Goal: Task Accomplishment & Management: Use online tool/utility

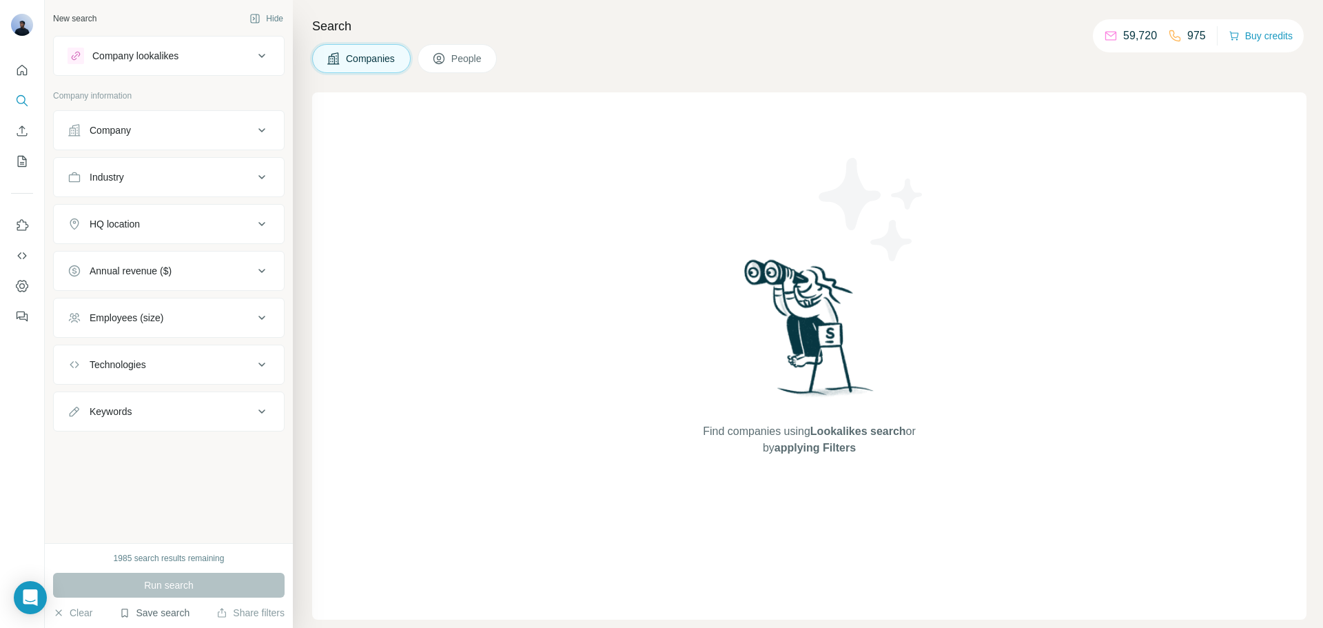
click at [169, 611] on button "Save search" at bounding box center [154, 613] width 70 height 14
click at [172, 590] on div "View my saved searches" at bounding box center [193, 589] width 145 height 28
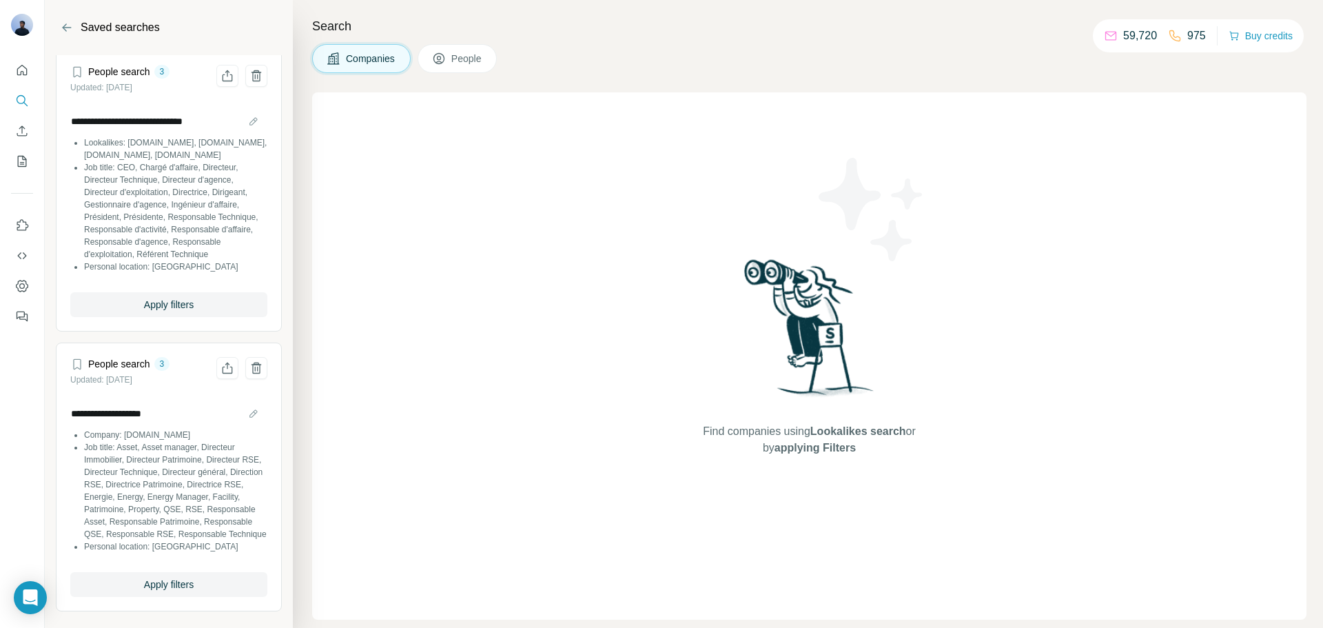
scroll to position [30, 0]
click at [167, 583] on span "Apply filters" at bounding box center [169, 584] width 50 height 14
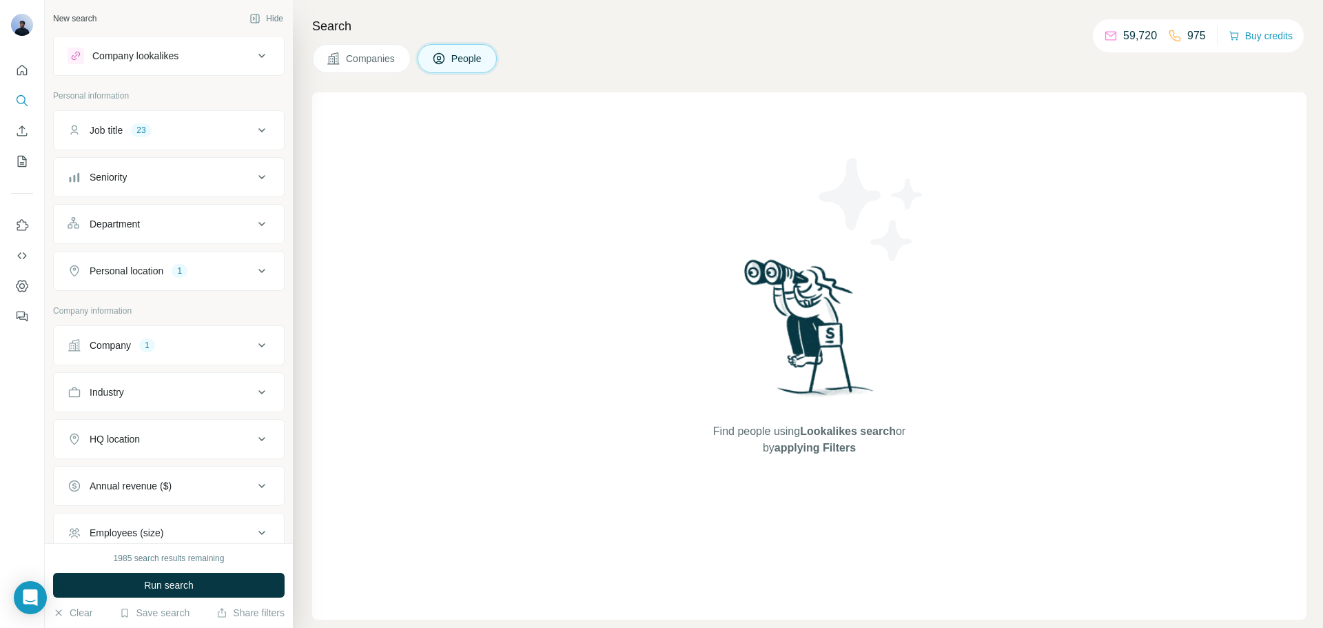
click at [238, 351] on div "Company 1" at bounding box center [161, 345] width 186 height 14
click at [161, 436] on icon "button" at bounding box center [166, 435] width 11 height 11
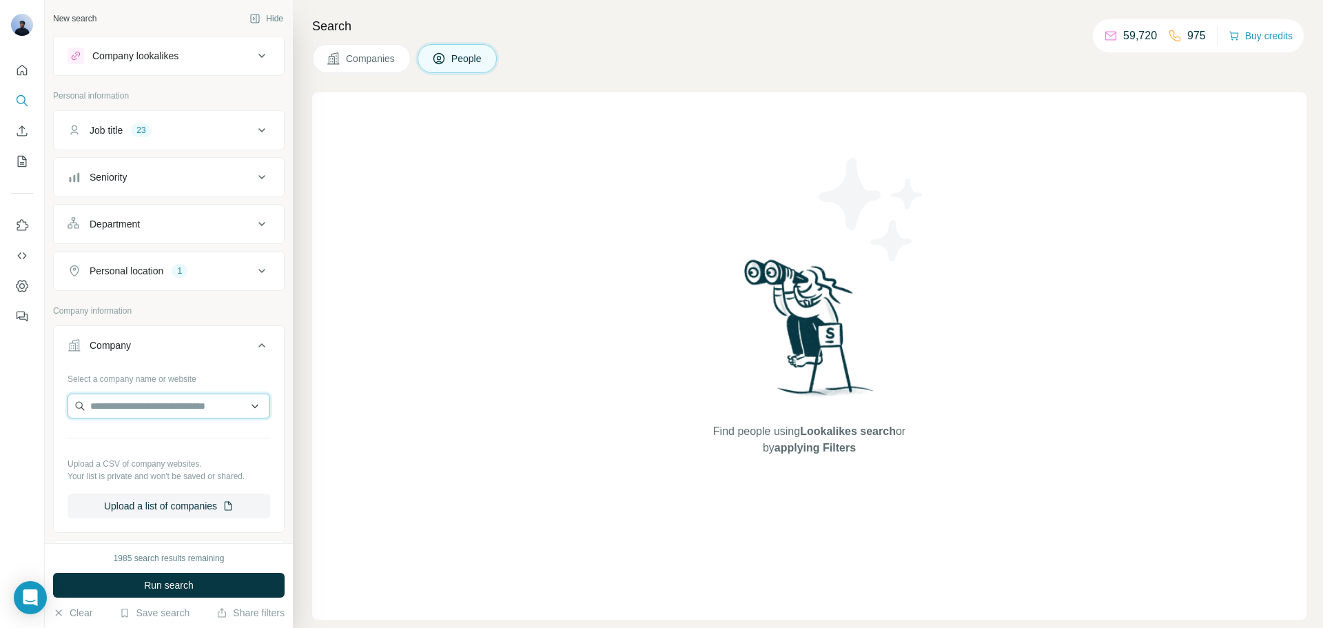
drag, startPoint x: 122, startPoint y: 412, endPoint x: 130, endPoint y: 406, distance: 9.9
click at [123, 412] on input "text" at bounding box center [169, 405] width 203 height 25
type input "*"
click at [136, 408] on input "**********" at bounding box center [169, 405] width 203 height 25
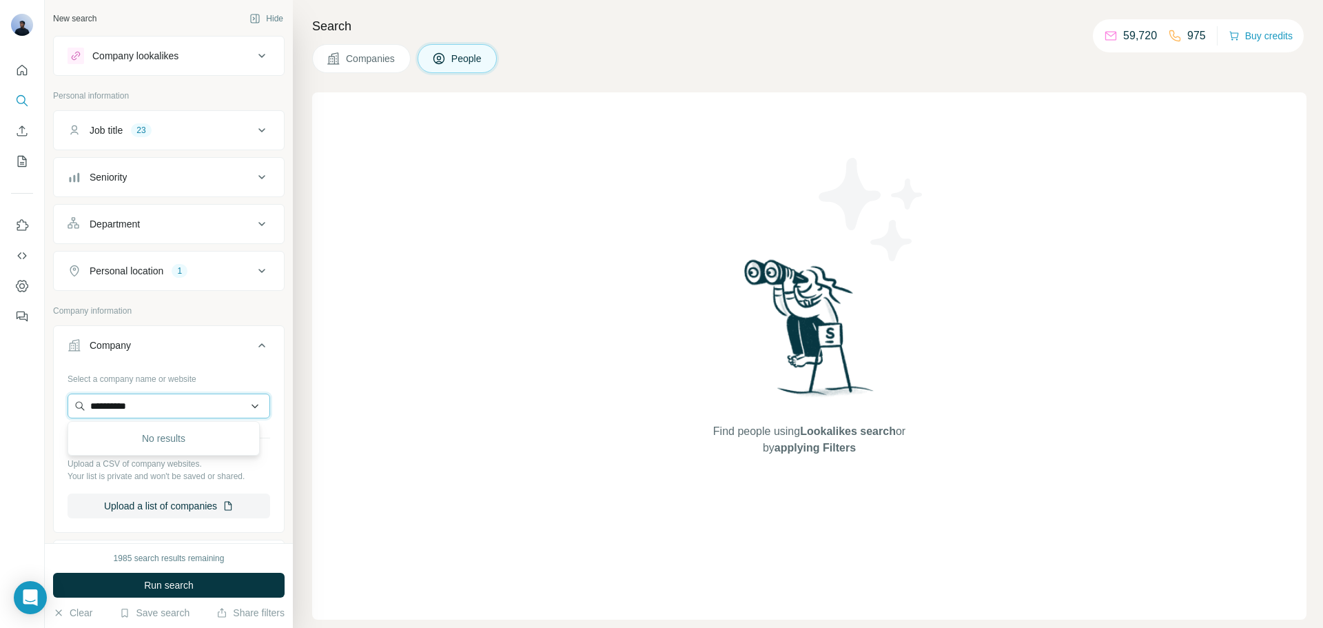
click at [136, 408] on input "**********" at bounding box center [169, 405] width 203 height 25
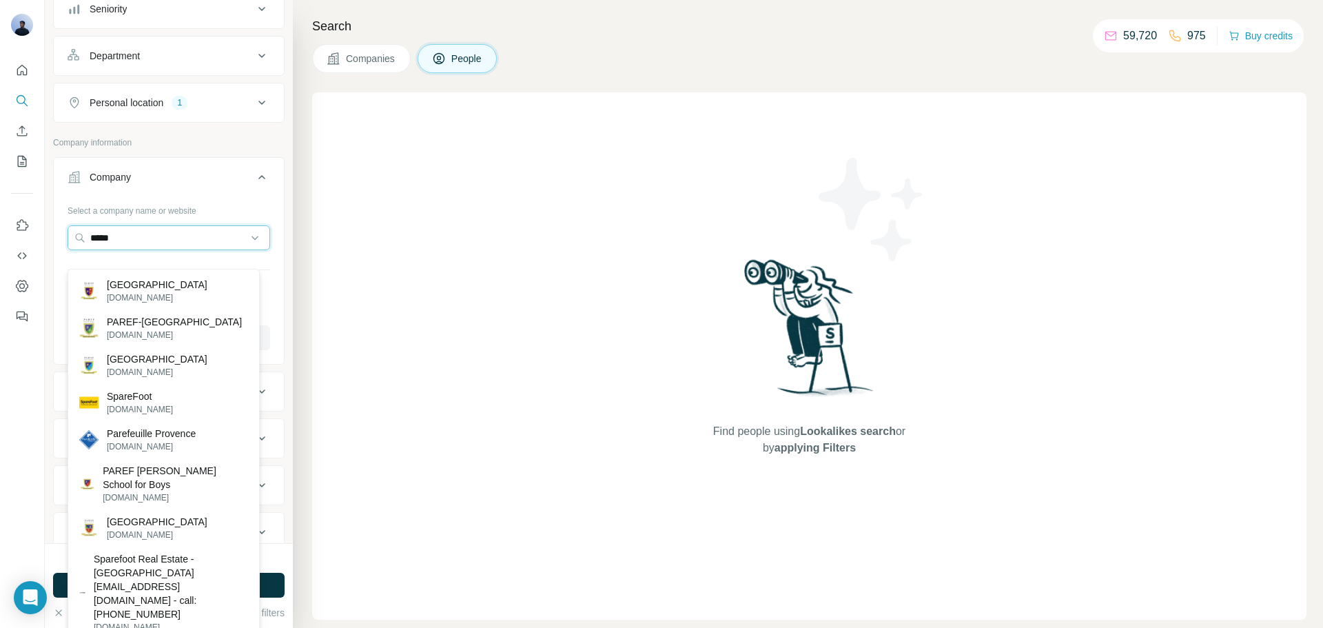
scroll to position [147, 0]
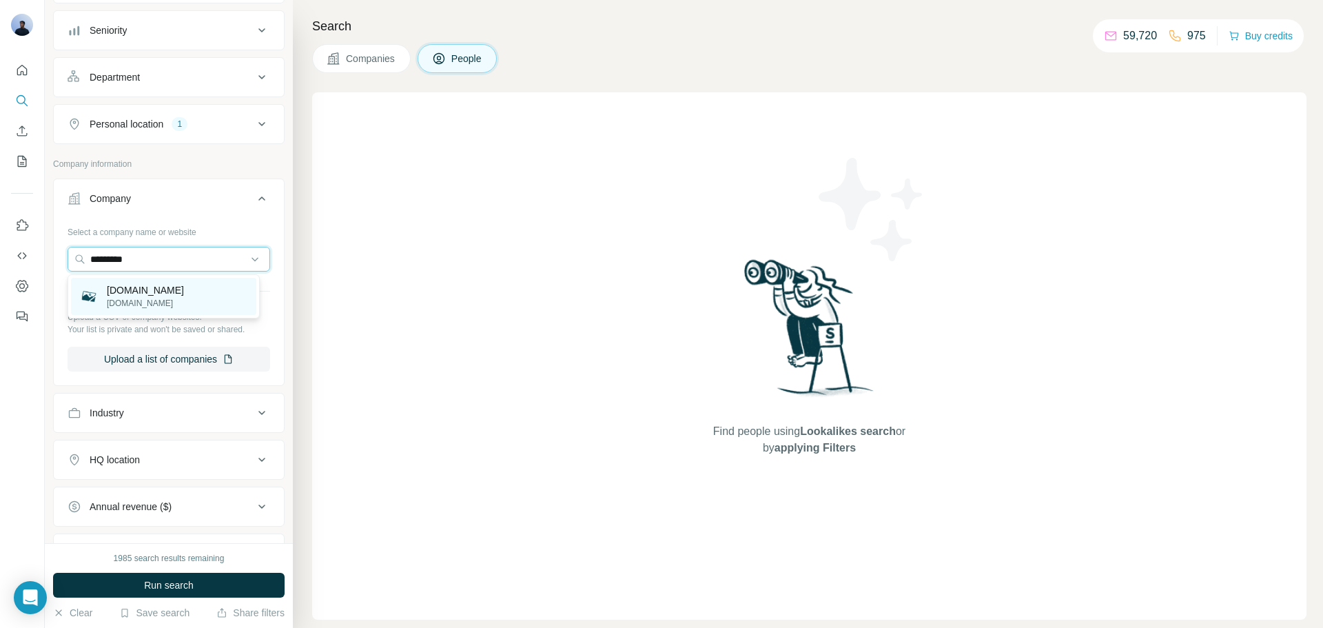
type input "*********"
click at [192, 302] on div "[DOMAIN_NAME] [DOMAIN_NAME]" at bounding box center [163, 296] width 185 height 37
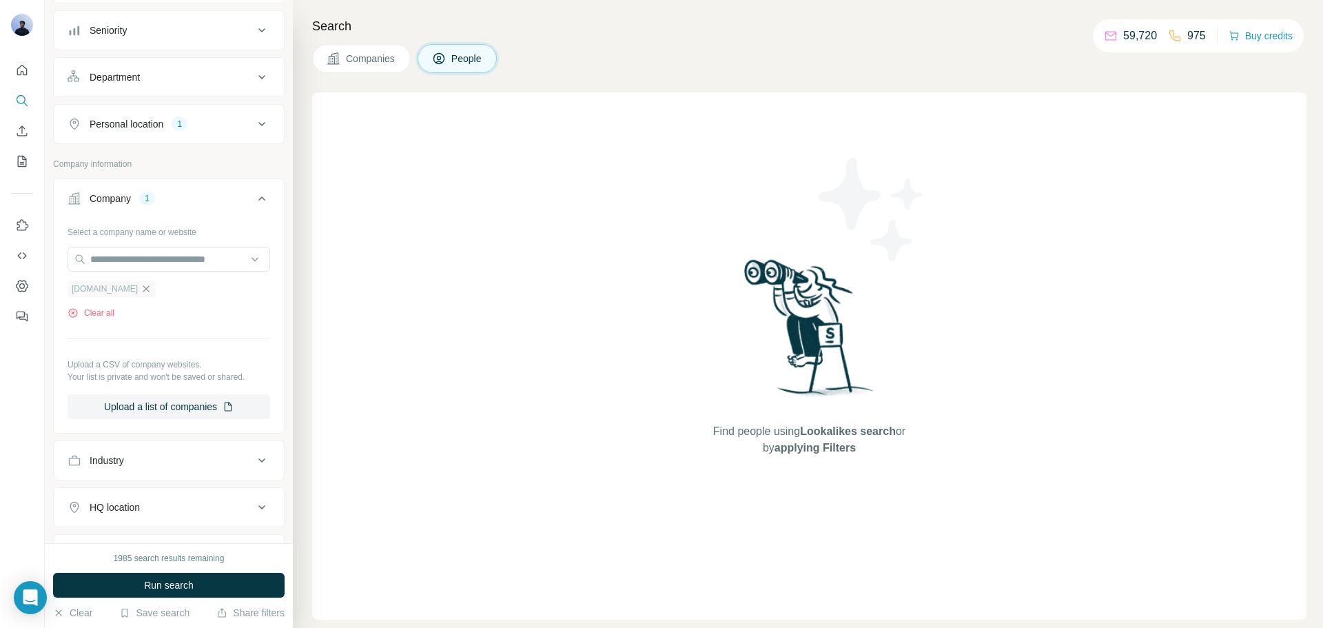
click at [143, 291] on icon "button" at bounding box center [146, 288] width 6 height 6
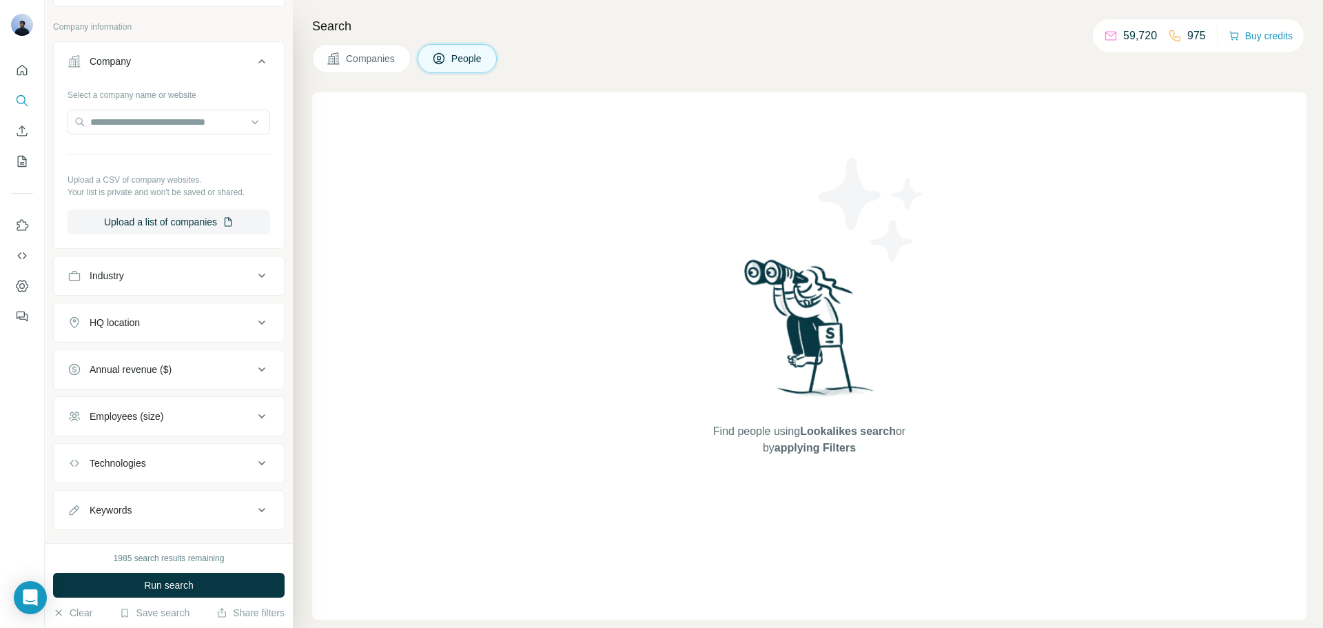
scroll to position [133, 0]
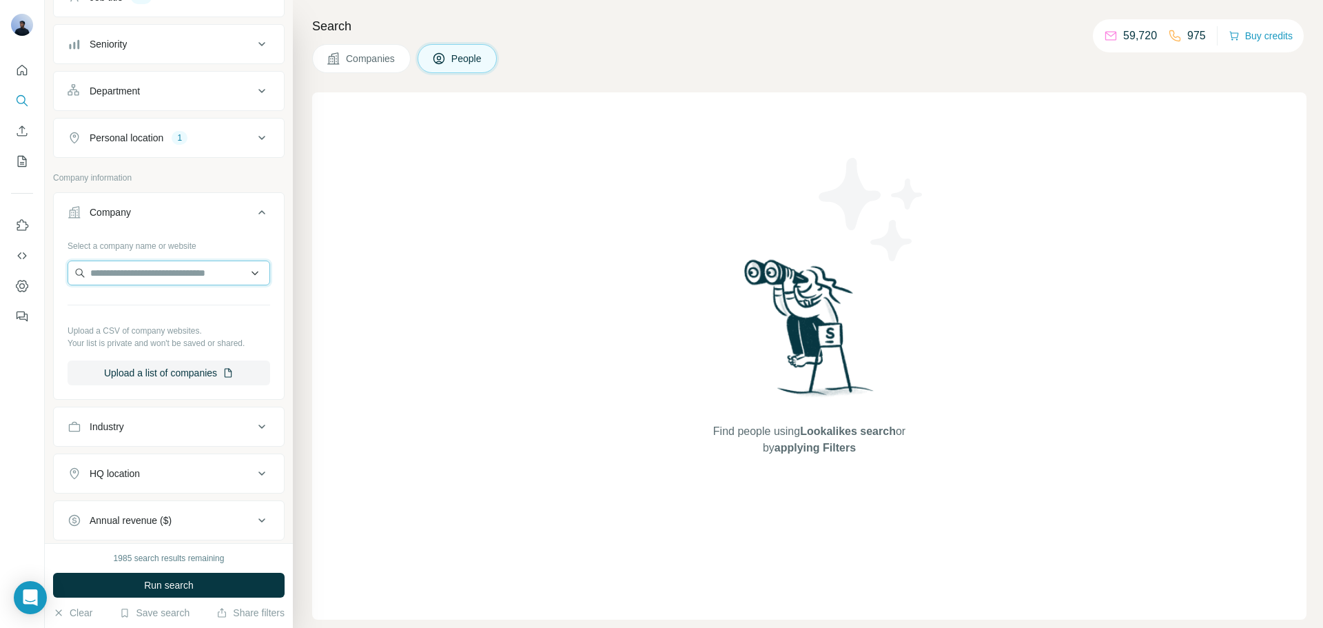
click at [133, 270] on input "text" at bounding box center [169, 272] width 203 height 25
type input "*"
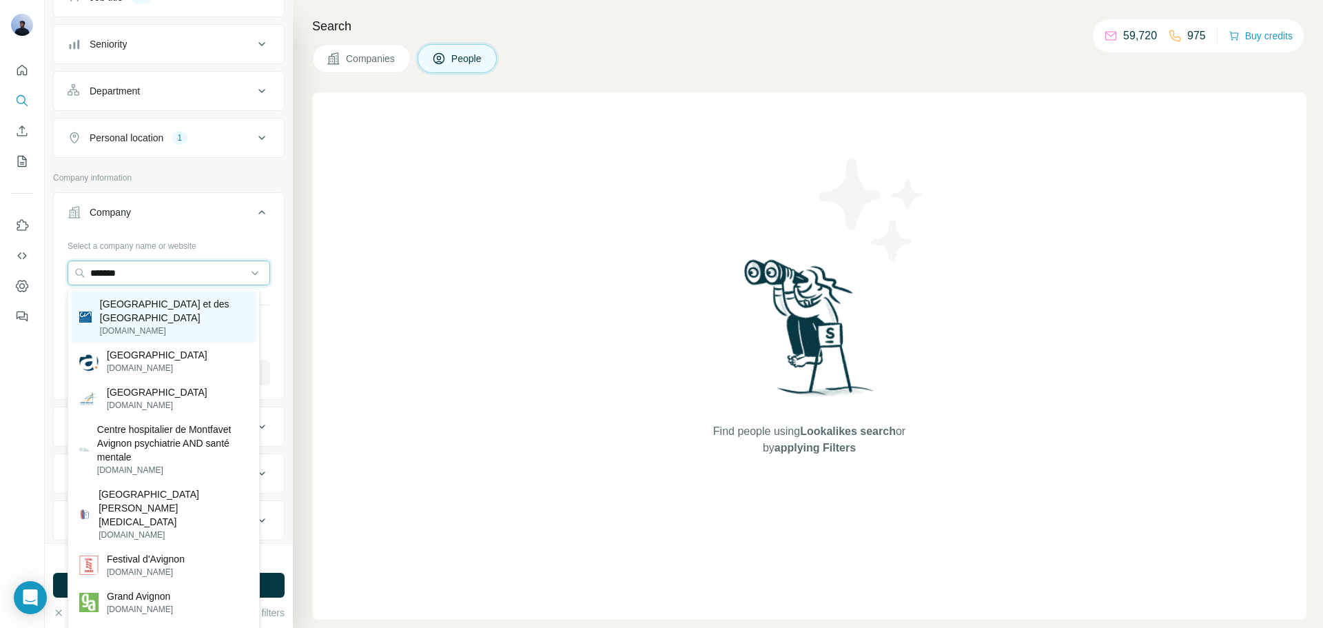
type input "*******"
click at [177, 327] on p "[DOMAIN_NAME]" at bounding box center [174, 330] width 148 height 12
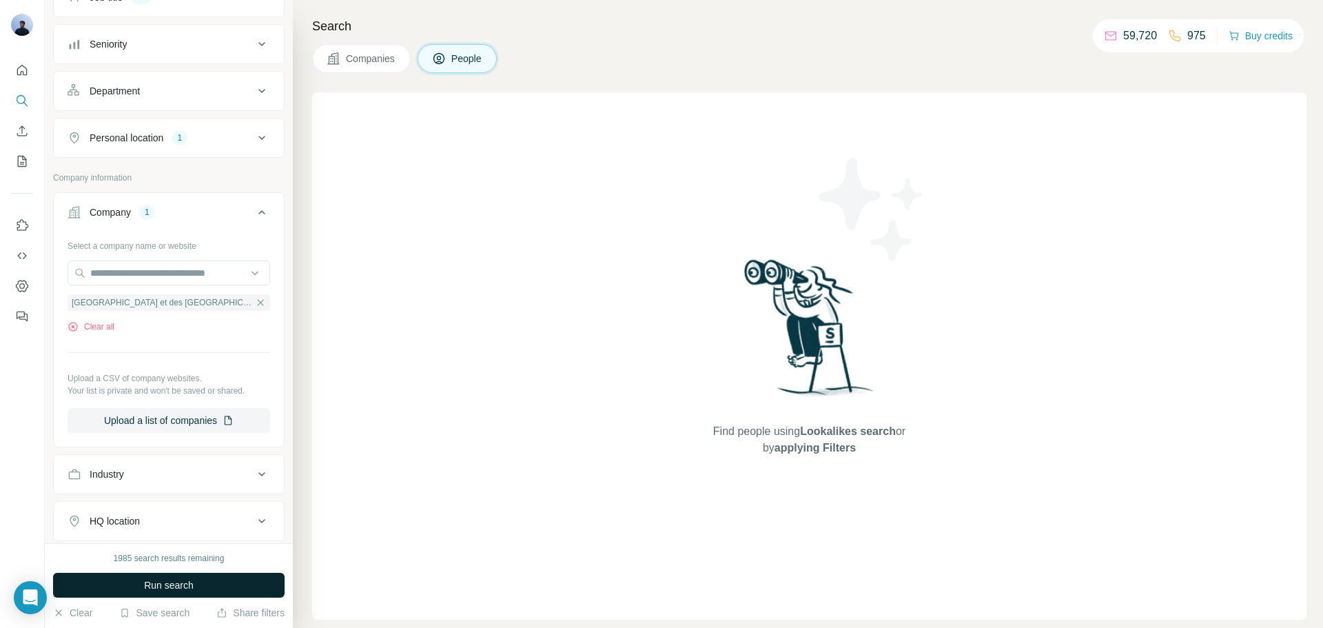
click at [156, 579] on span "Run search" at bounding box center [169, 585] width 50 height 14
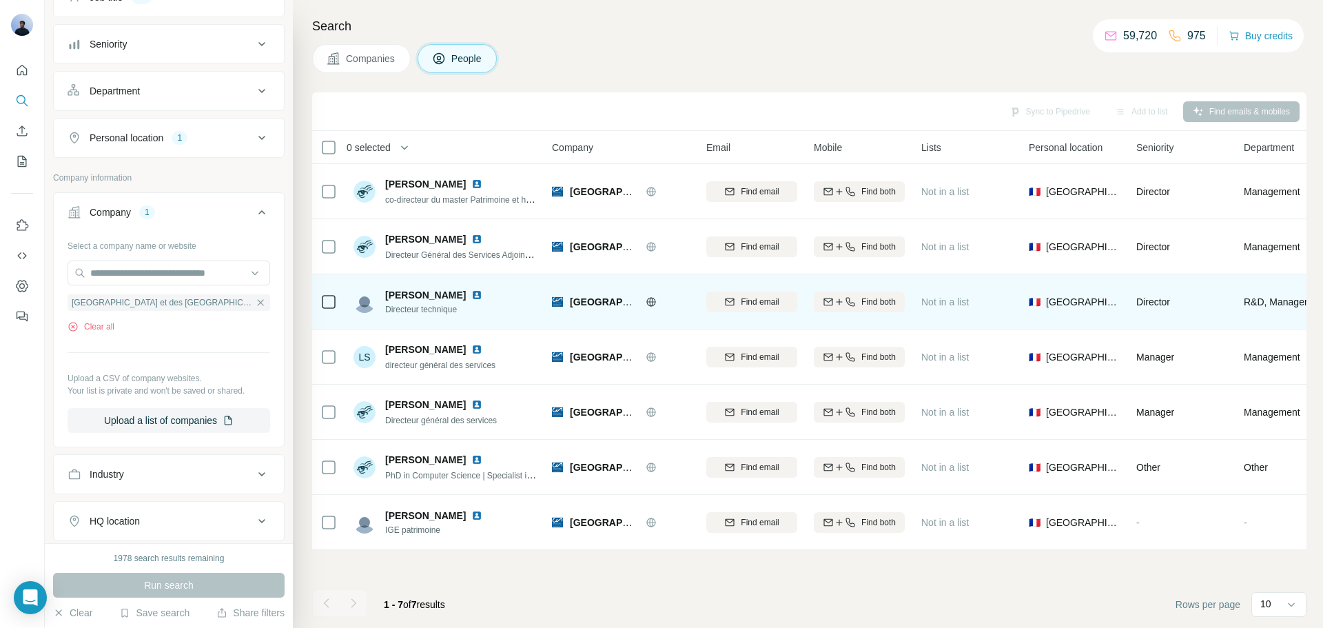
click at [482, 295] on img at bounding box center [476, 294] width 11 height 11
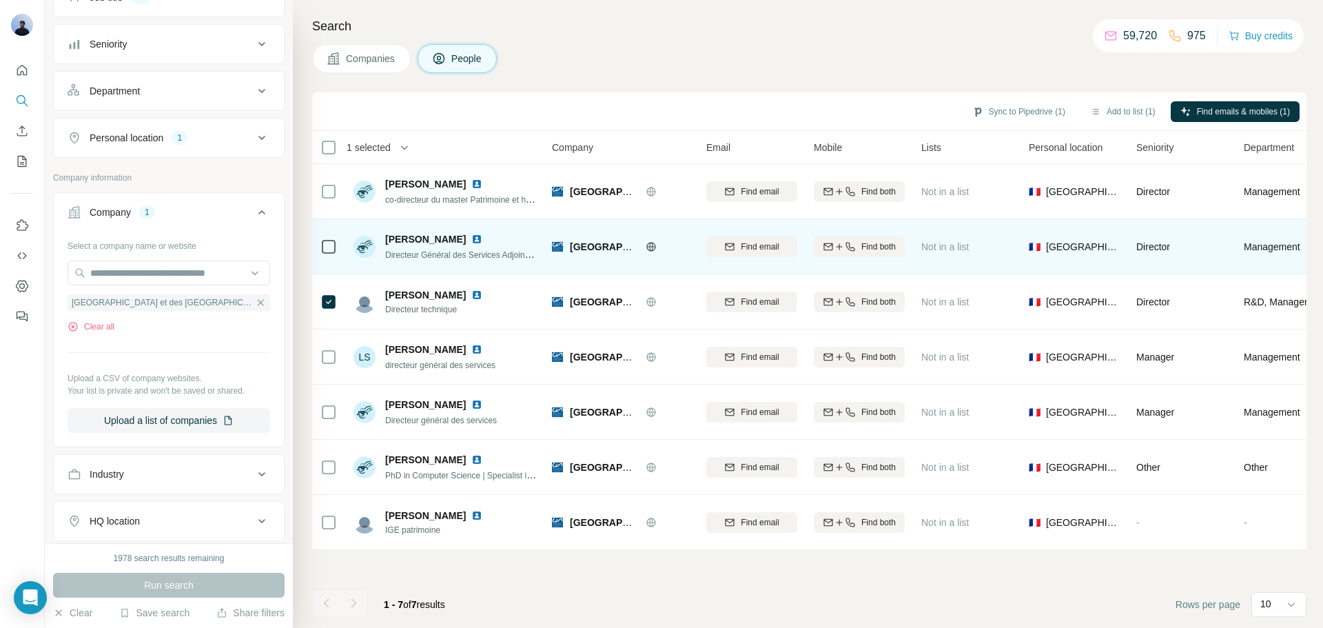
click at [482, 238] on img at bounding box center [476, 239] width 11 height 11
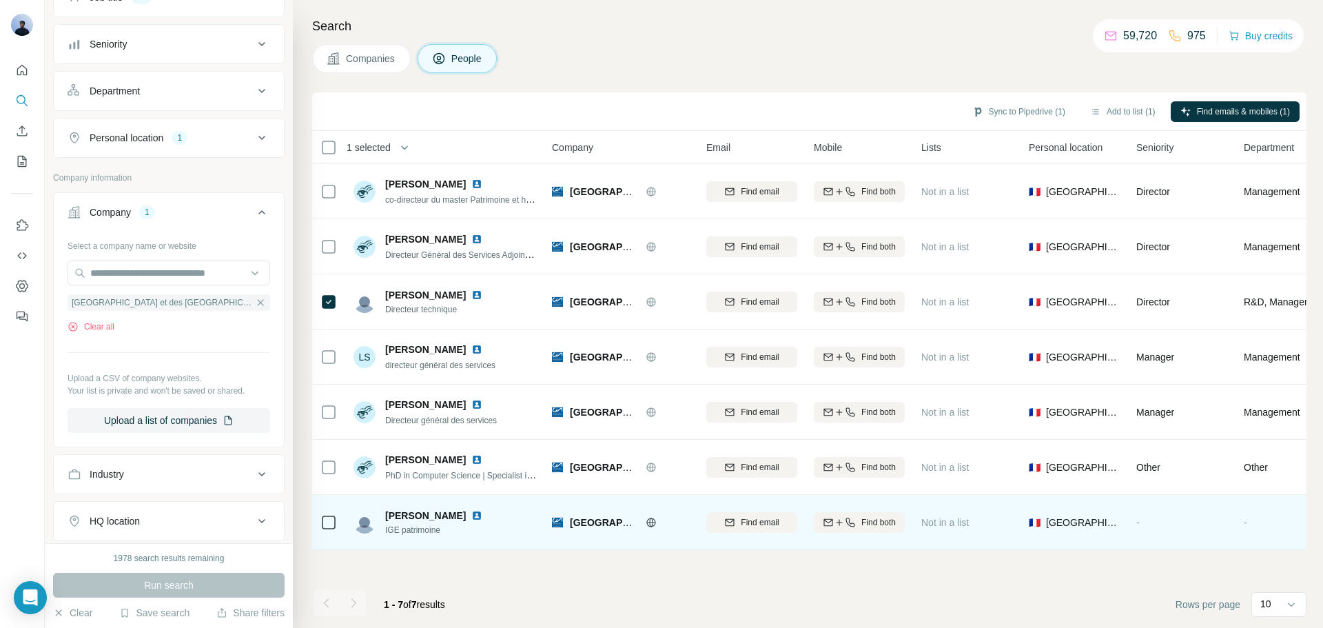
click at [471, 517] on img at bounding box center [476, 515] width 11 height 11
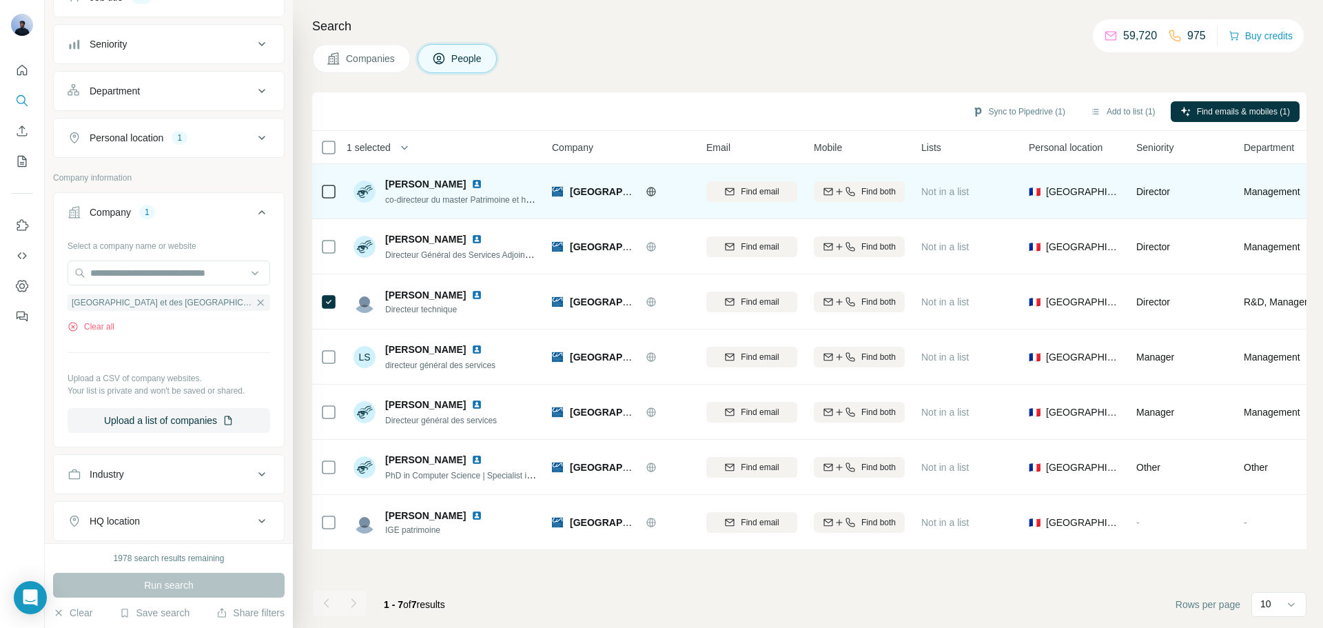
click at [471, 180] on img at bounding box center [476, 183] width 11 height 11
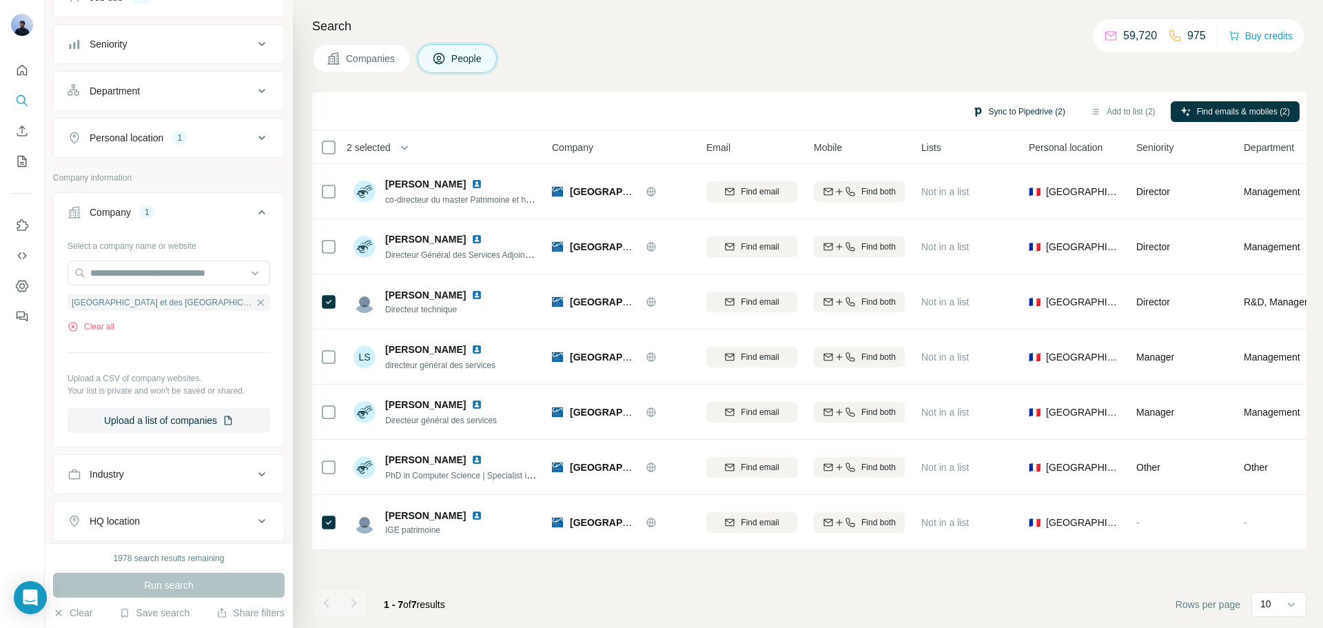
click at [1002, 112] on button "Sync to Pipedrive (2)" at bounding box center [1018, 111] width 112 height 21
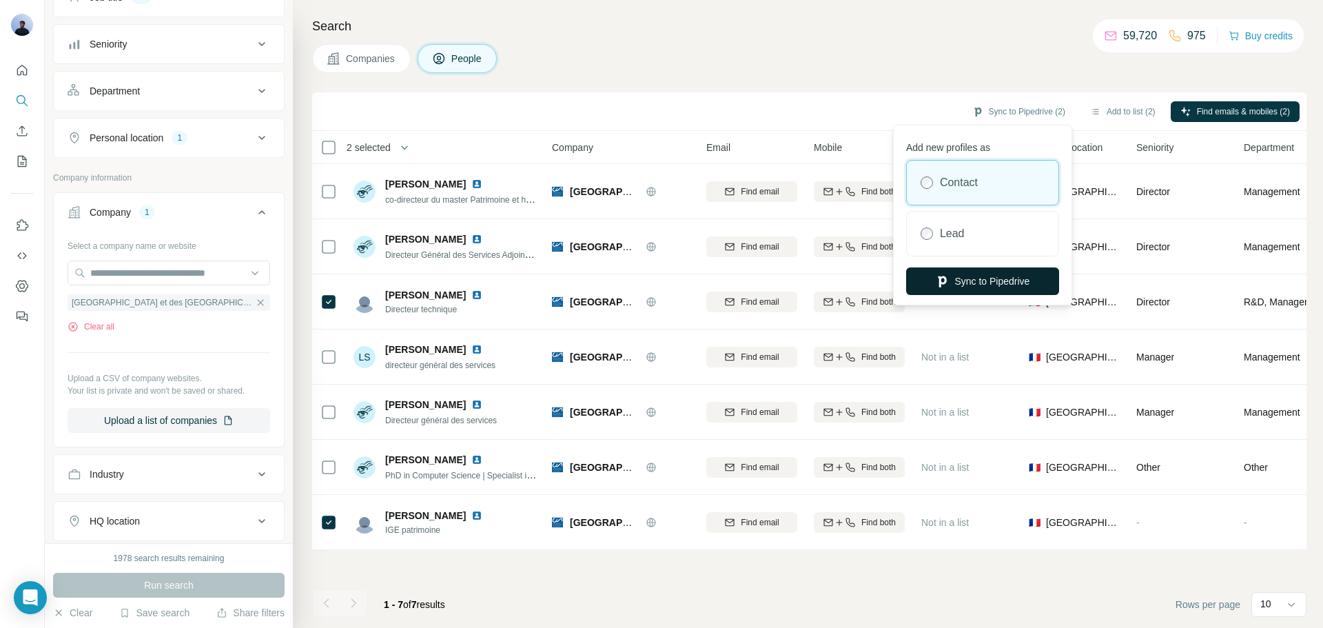
click at [960, 284] on button "Sync to Pipedrive" at bounding box center [982, 281] width 153 height 28
